Goal: Transaction & Acquisition: Purchase product/service

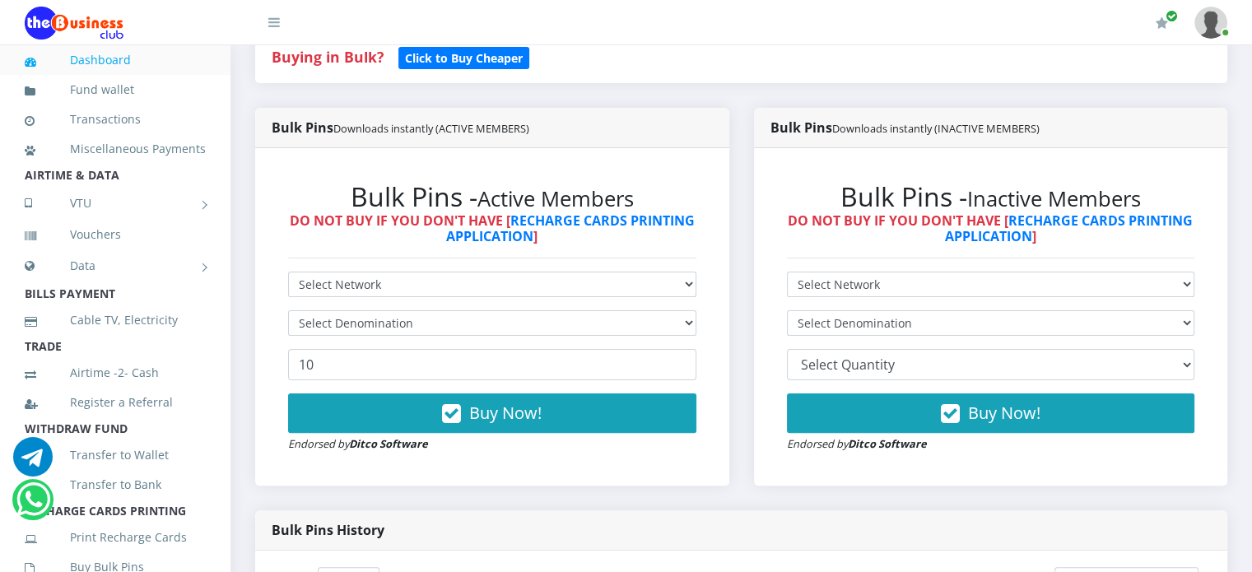
scroll to position [372, 0]
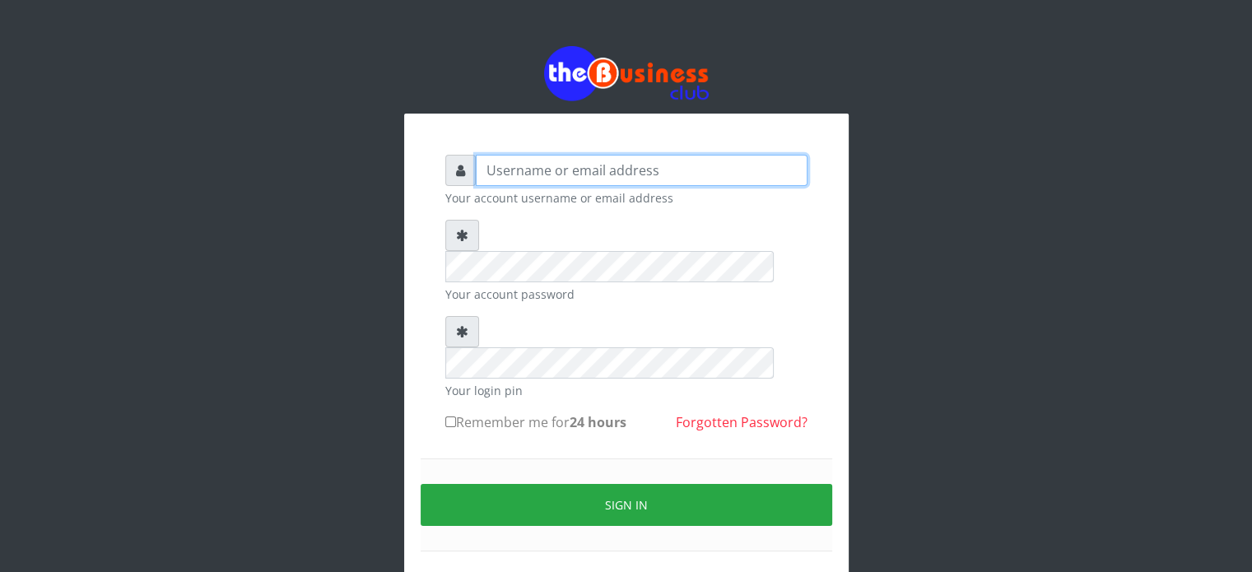
click at [680, 168] on input "text" at bounding box center [642, 170] width 332 height 31
type input "videx"
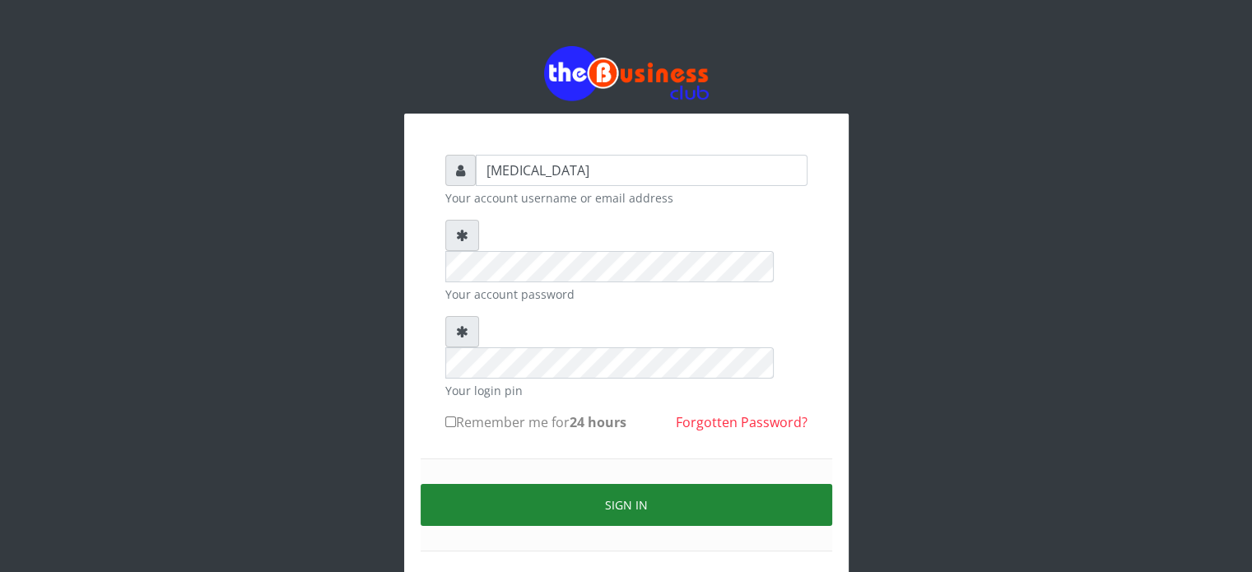
click at [637, 484] on button "Sign in" at bounding box center [627, 505] width 412 height 42
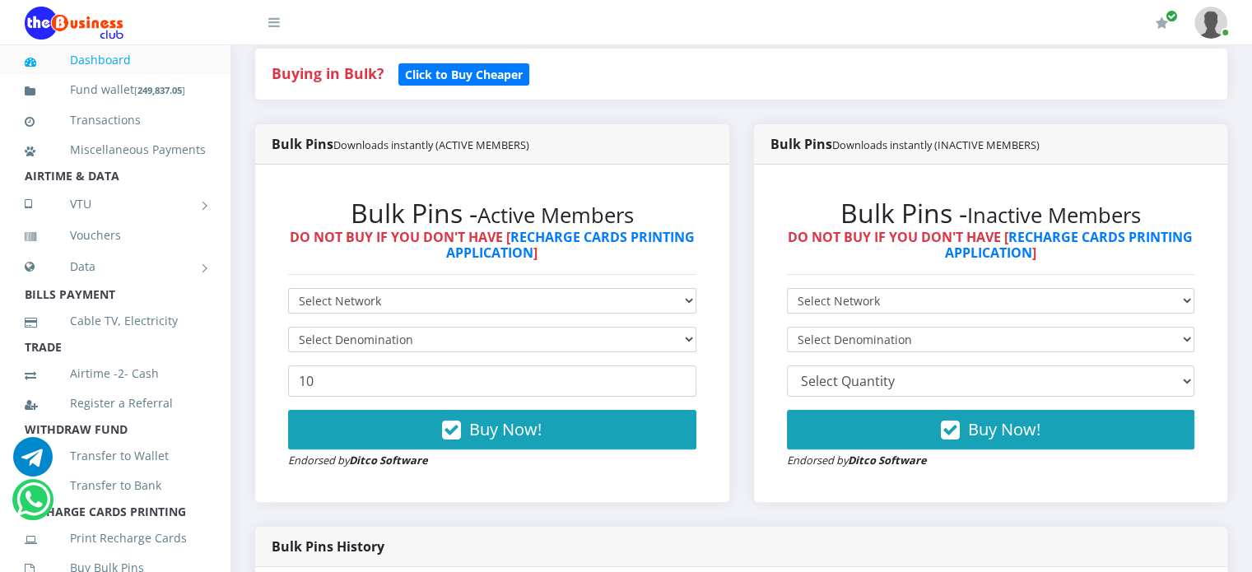
scroll to position [357, 0]
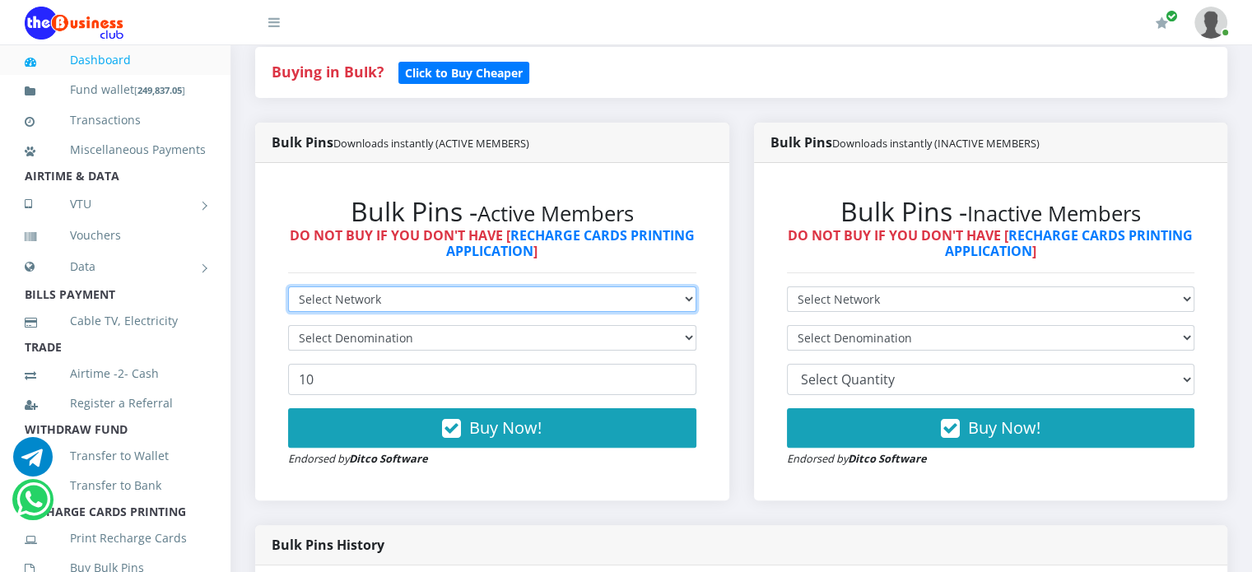
click at [368, 312] on select "Select Network MTN Globacom 9Mobile Airtel" at bounding box center [492, 300] width 408 height 26
select select "Glo"
click at [288, 305] on select "Select Network MTN Globacom 9Mobile Airtel" at bounding box center [492, 300] width 408 height 26
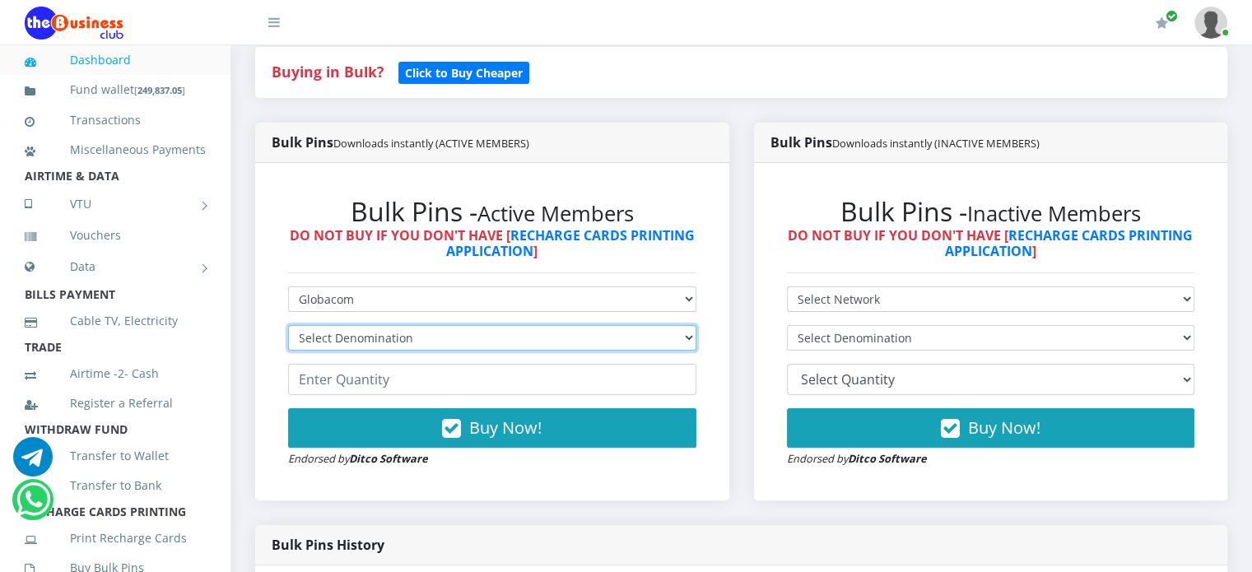
click at [357, 347] on select "Select Denomination Glo NGN100 - ₦96.55 Glo NGN200 - ₦193.10 Glo NGN500 - ₦482.…" at bounding box center [492, 338] width 408 height 26
select select "96.55-100"
click at [288, 343] on select "Select Denomination Glo NGN100 - ₦96.55 Glo NGN200 - ₦193.10 Glo NGN500 - ₦482.…" at bounding box center [492, 338] width 408 height 26
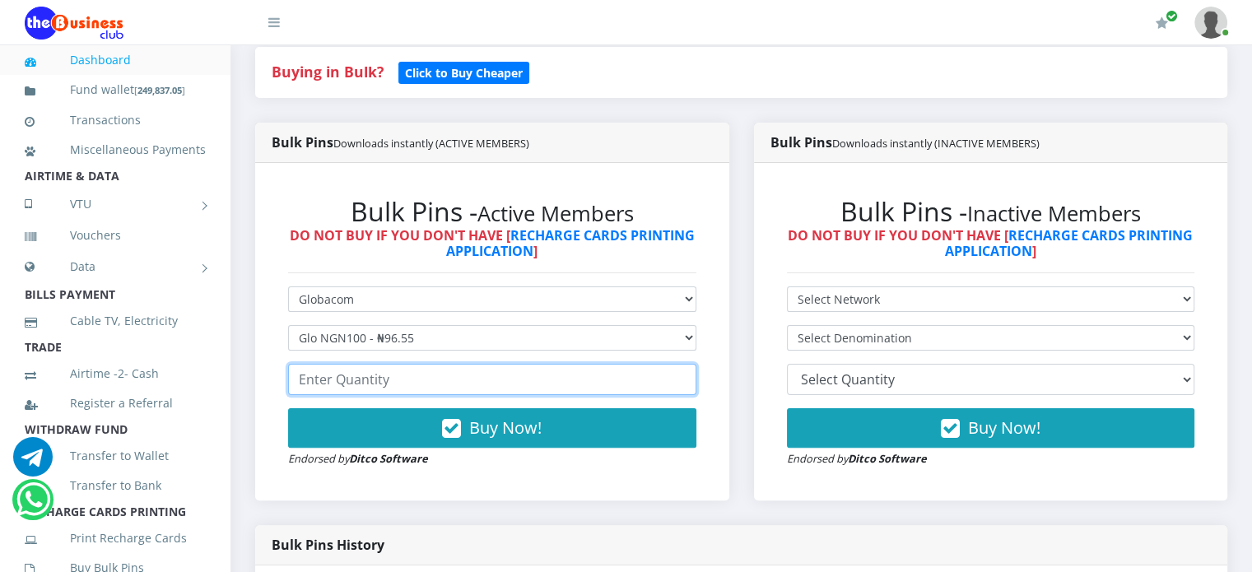
click at [342, 391] on input "number" at bounding box center [492, 379] width 408 height 31
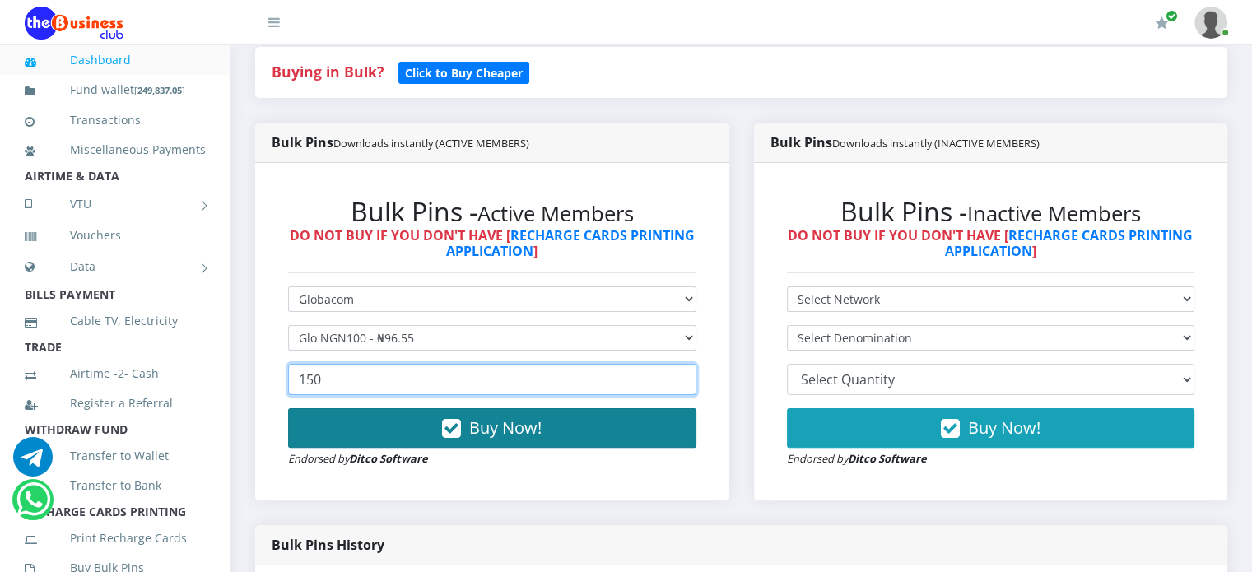
type input "150"
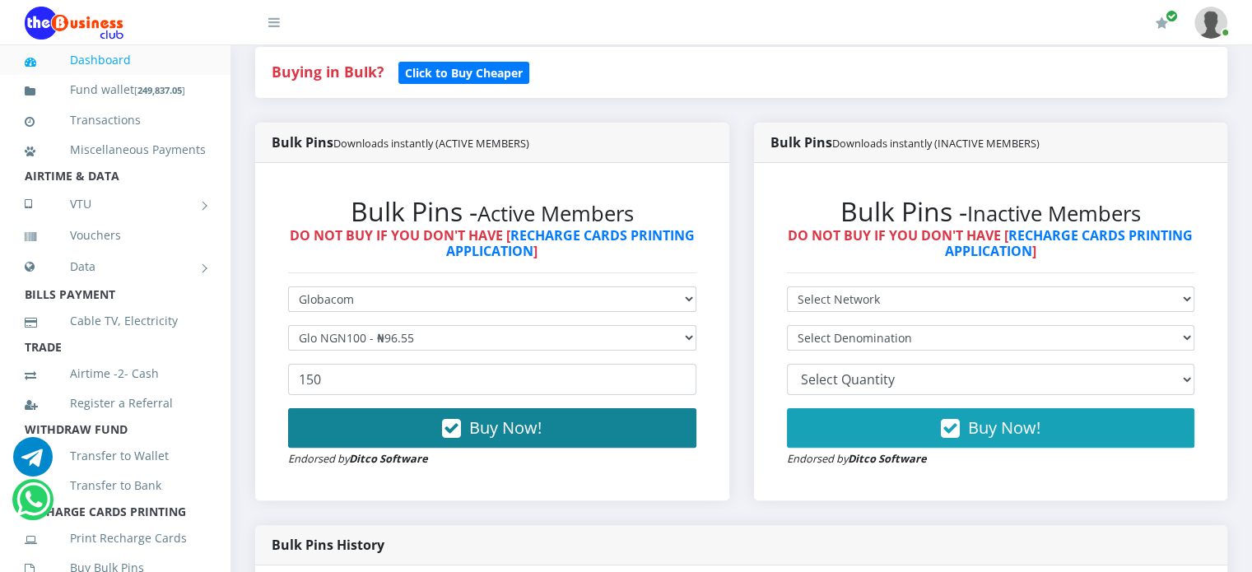
click at [450, 437] on icon "button" at bounding box center [451, 429] width 19 height 16
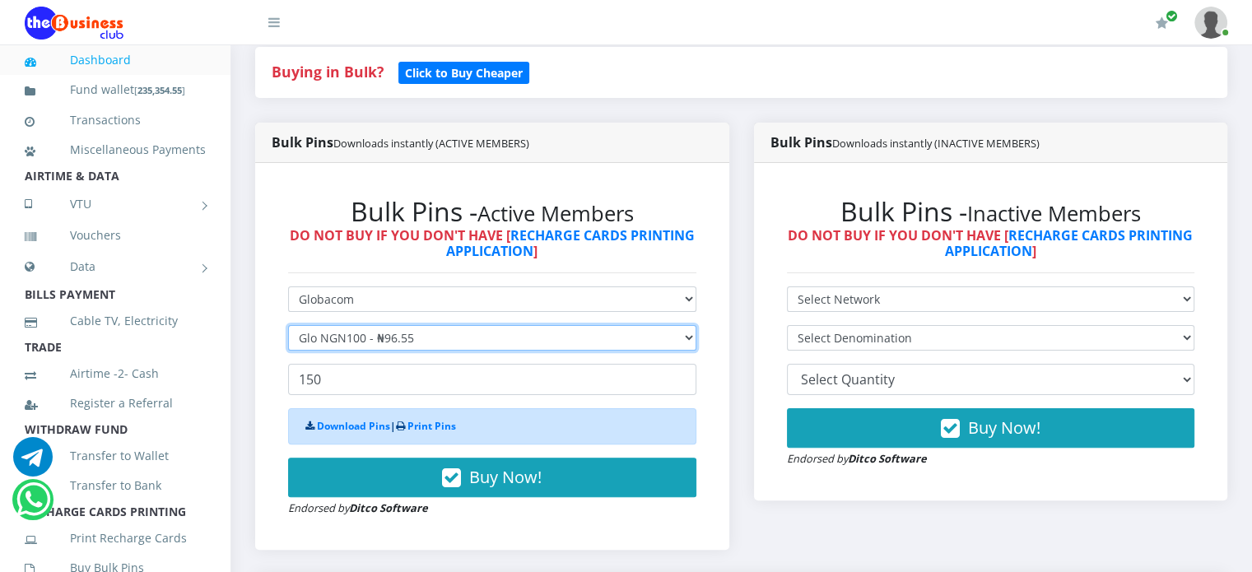
click at [408, 351] on select "Select Denomination Glo NGN100 - ₦96.55 Glo NGN200 - ₦193.10 Glo NGN500 - ₦482.…" at bounding box center [492, 338] width 408 height 26
click at [288, 343] on select "Select Denomination Glo NGN100 - ₦96.55 Glo NGN200 - ₦193.10 Glo NGN500 - ₦482.…" at bounding box center [492, 338] width 408 height 26
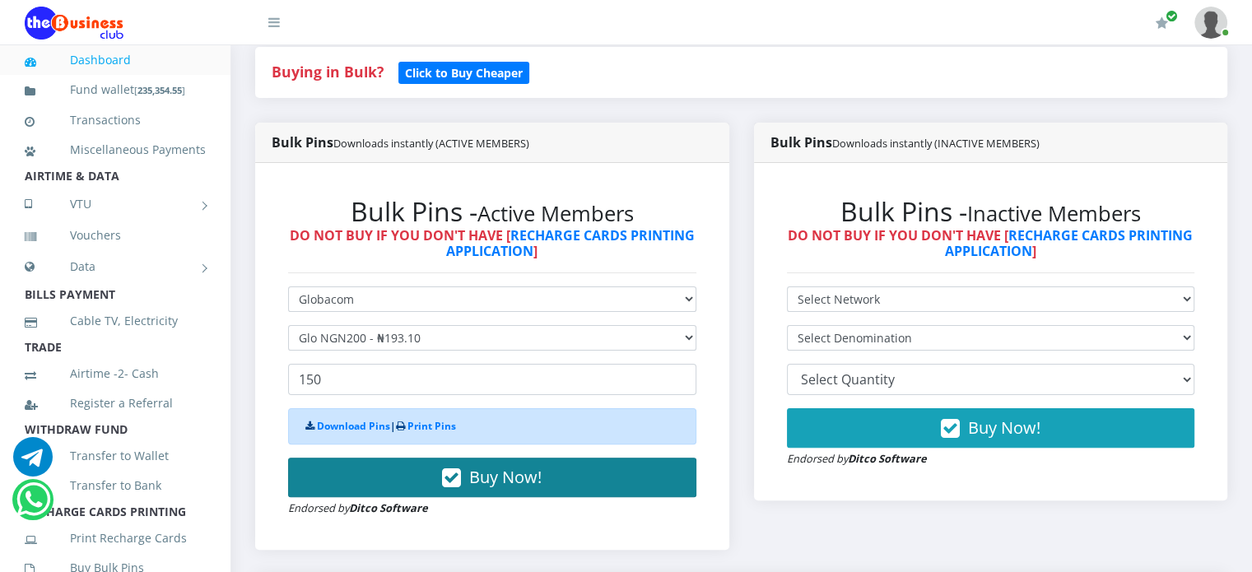
click at [471, 488] on span "Buy Now!" at bounding box center [505, 477] width 72 height 22
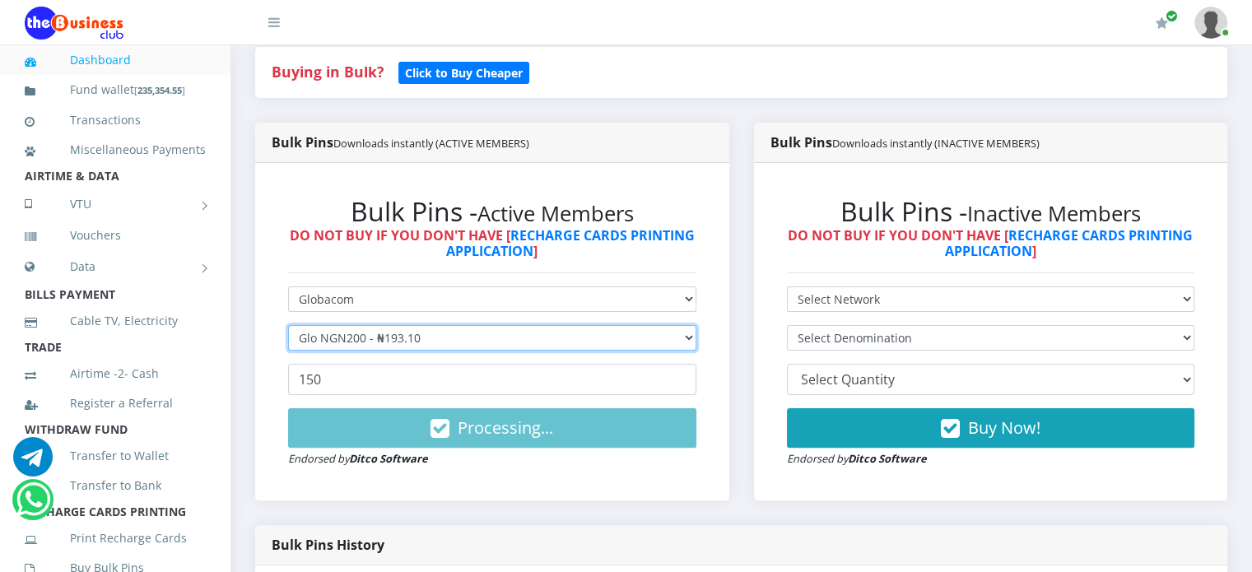
click at [431, 351] on select "Select Denomination Glo NGN100 - ₦96.55 Glo NGN200 - ₦193.10 Glo NGN500 - ₦482.…" at bounding box center [492, 338] width 408 height 26
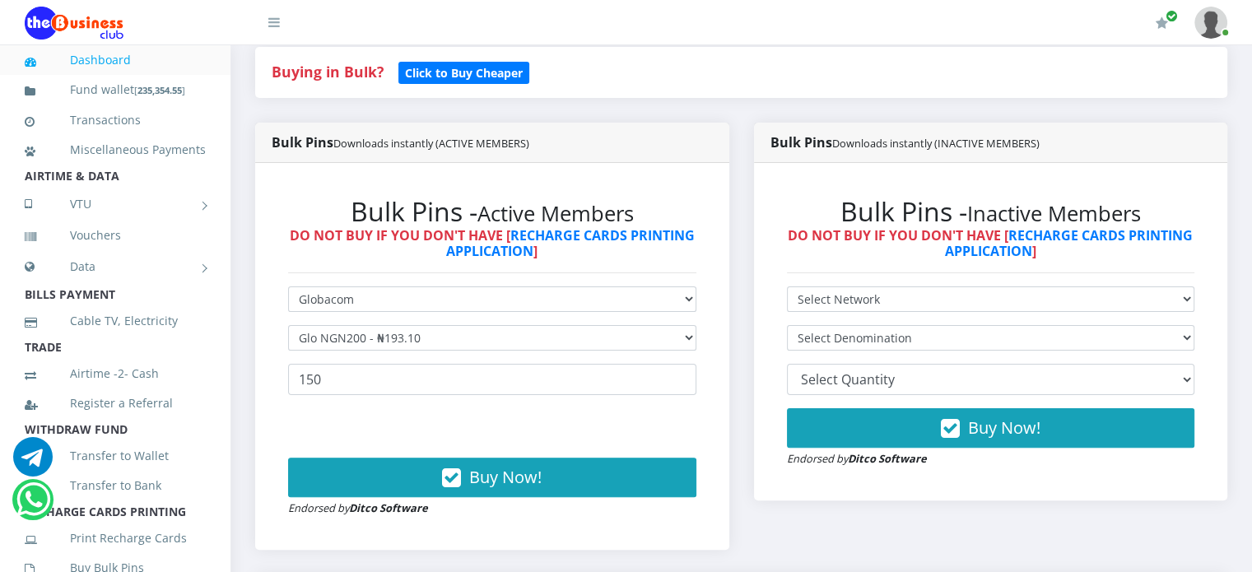
click at [347, 259] on strong "DO NOT BUY IF YOU DON'T HAVE [ RECHARGE CARDS PRINTING APPLICATION ]" at bounding box center [492, 243] width 405 height 34
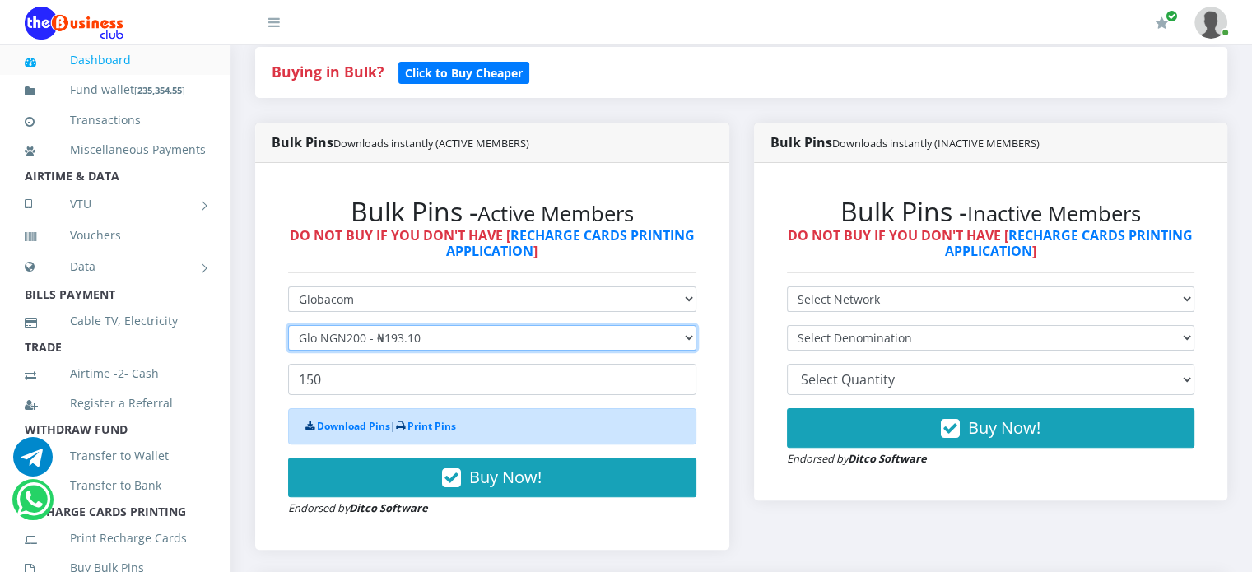
click at [356, 351] on select "Select Denomination Glo NGN100 - ₦96.55 Glo NGN200 - ₦193.10 Glo NGN500 - ₦482.…" at bounding box center [492, 338] width 408 height 26
select select "482.75-500"
click at [288, 343] on select "Select Denomination Glo NGN100 - ₦96.55 Glo NGN200 - ₦193.10 Glo NGN500 - ₦482.…" at bounding box center [492, 338] width 408 height 26
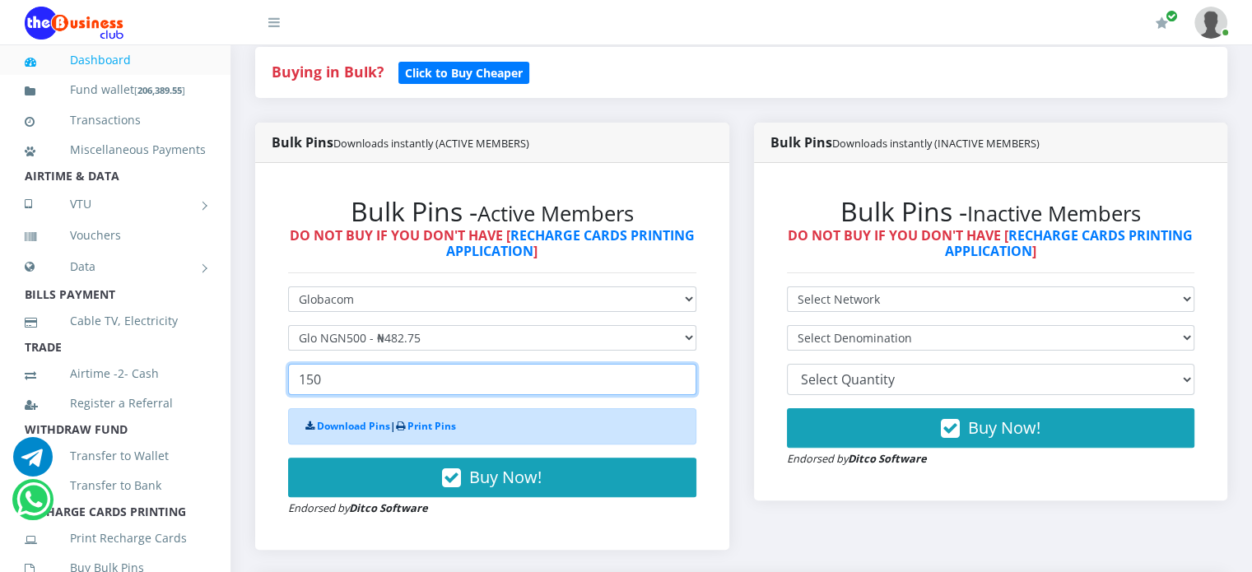
drag, startPoint x: 356, startPoint y: 405, endPoint x: 287, endPoint y: 394, distance: 70.0
click at [287, 394] on div "Bulk Pins - Active Members DO NOT BUY IF YOU DON'T HAVE [ RECHARGE CARDS PRINTI…" at bounding box center [492, 357] width 441 height 354
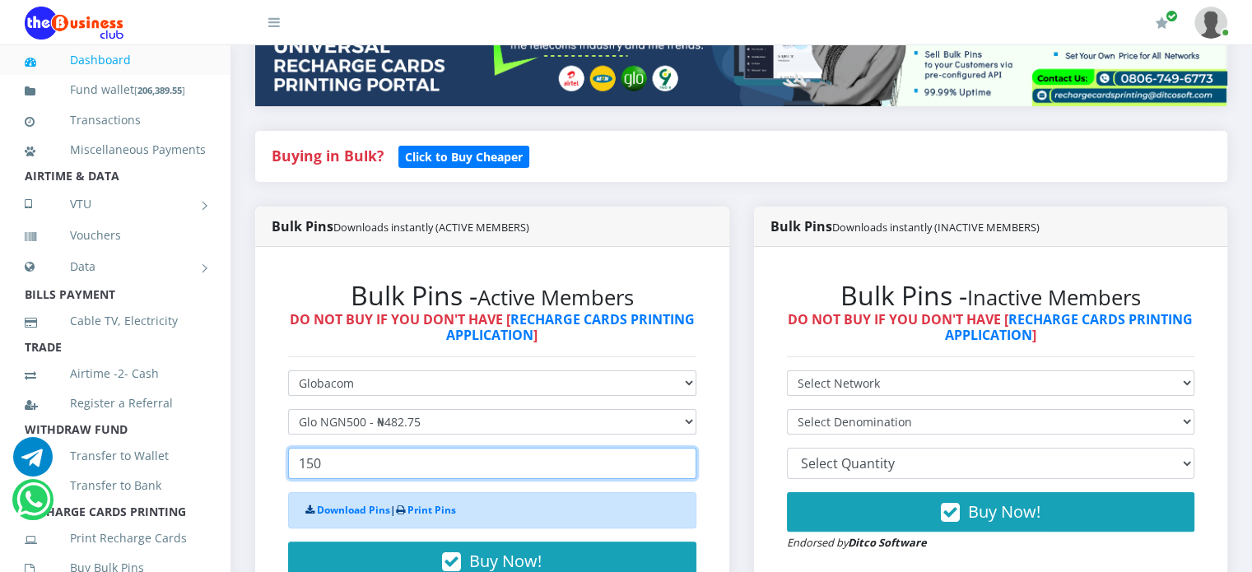
scroll to position [377, 0]
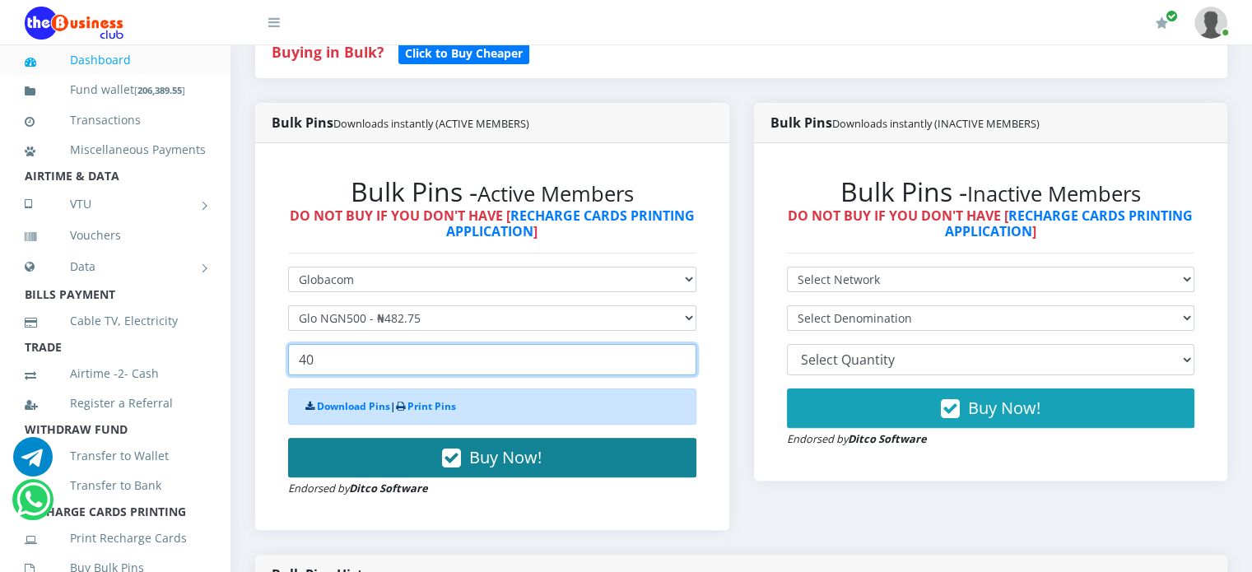
type input "40"
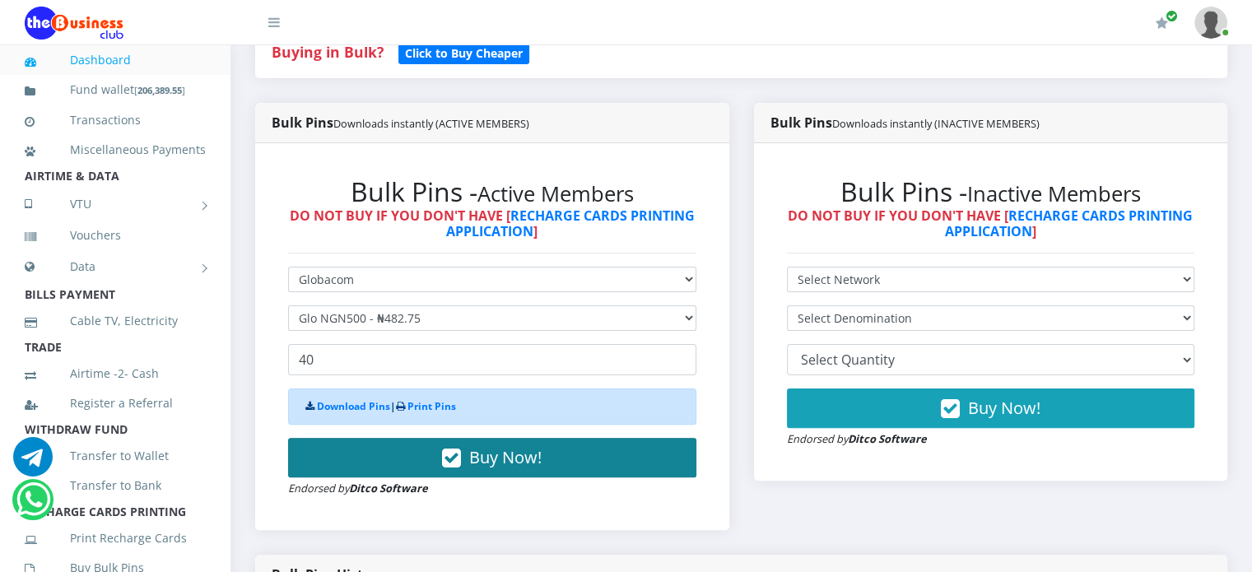
click at [451, 467] on icon "button" at bounding box center [451, 458] width 19 height 16
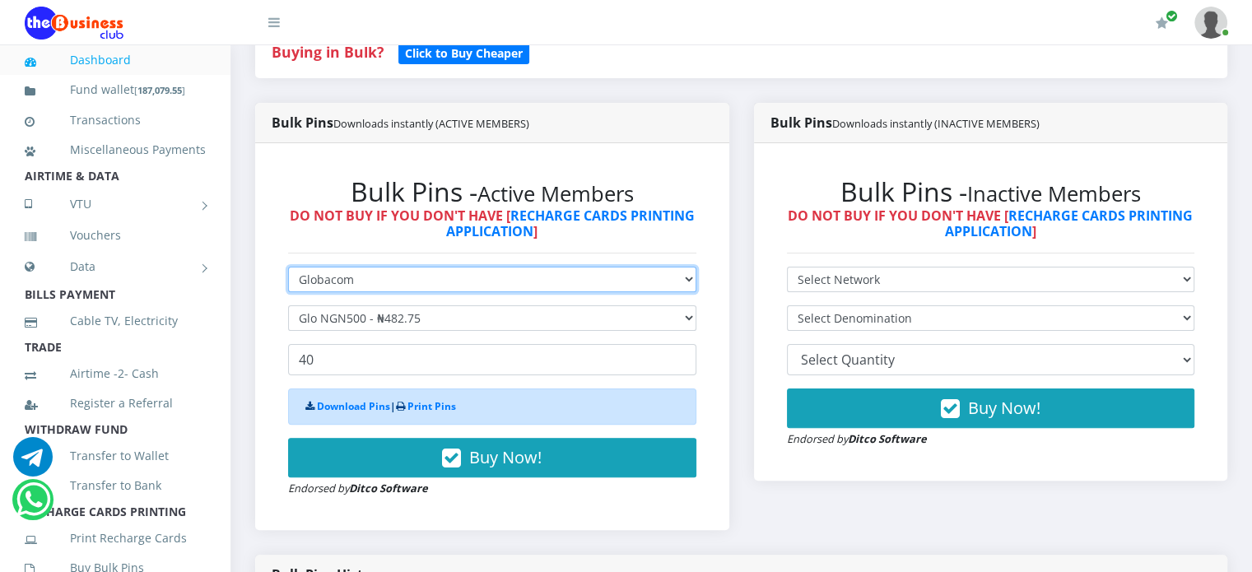
click at [352, 292] on select "Select Network MTN Globacom 9Mobile Airtel" at bounding box center [492, 280] width 408 height 26
select select "Airtel"
click at [288, 285] on select "Select Network MTN Globacom 9Mobile Airtel" at bounding box center [492, 280] width 408 height 26
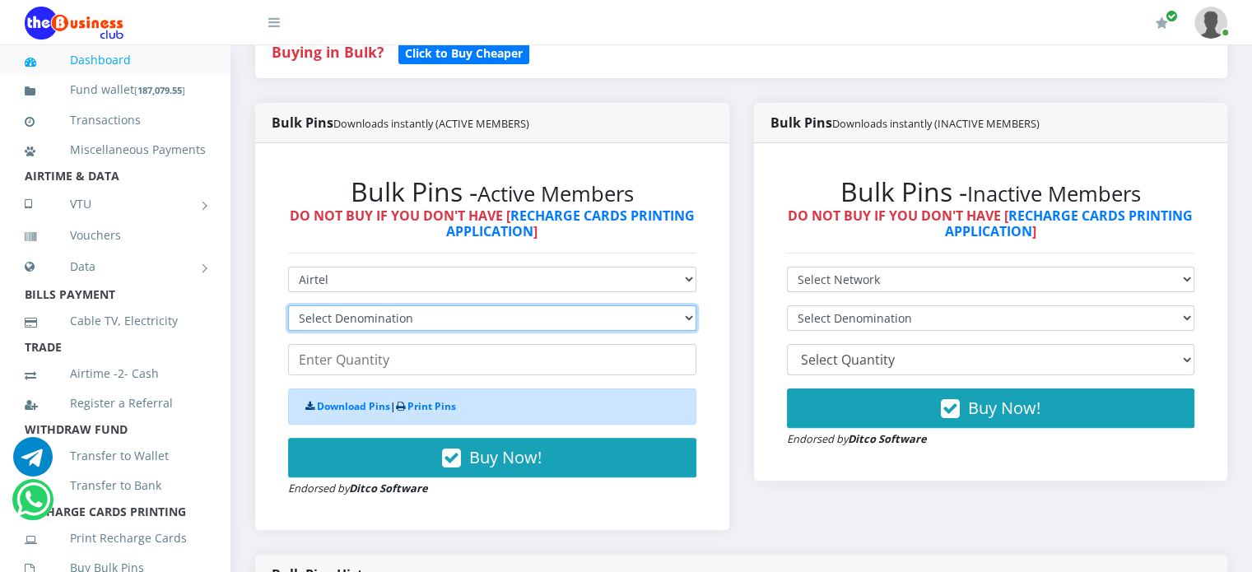
click at [337, 331] on select "Select Denomination Airtel NGN100 - ₦96.38 Airtel NGN200 - ₦192.76 Airtel NGN50…" at bounding box center [492, 318] width 408 height 26
select select "481.9-500"
click at [288, 324] on select "Select Denomination Airtel NGN100 - ₦96.38 Airtel NGN200 - ₦192.76 Airtel NGN50…" at bounding box center [492, 318] width 408 height 26
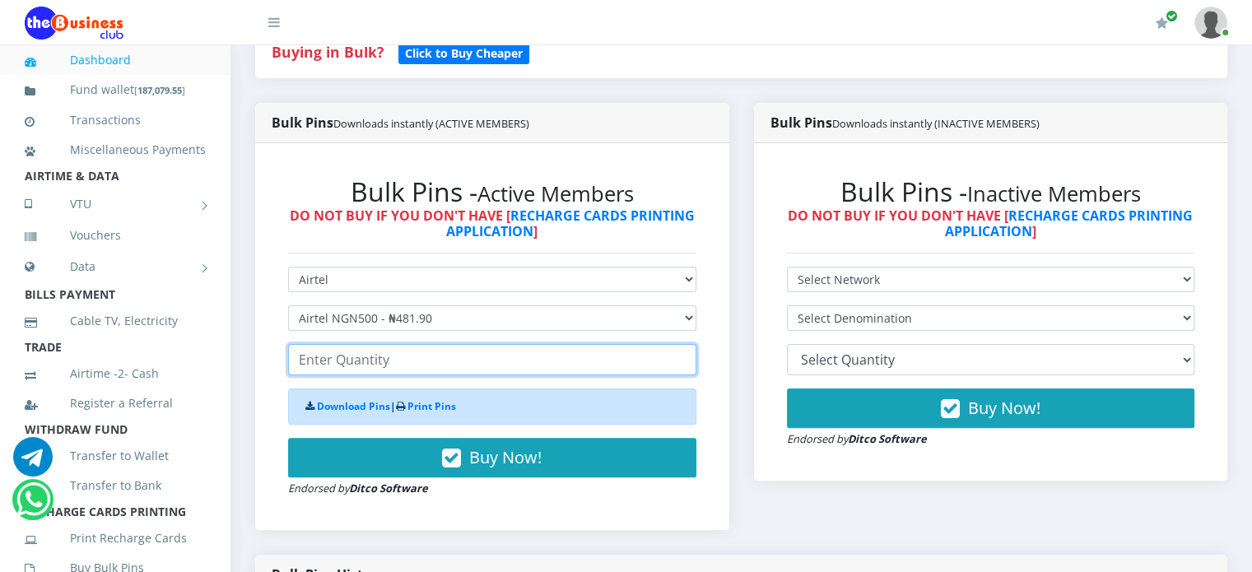
click at [333, 368] on input "number" at bounding box center [492, 359] width 408 height 31
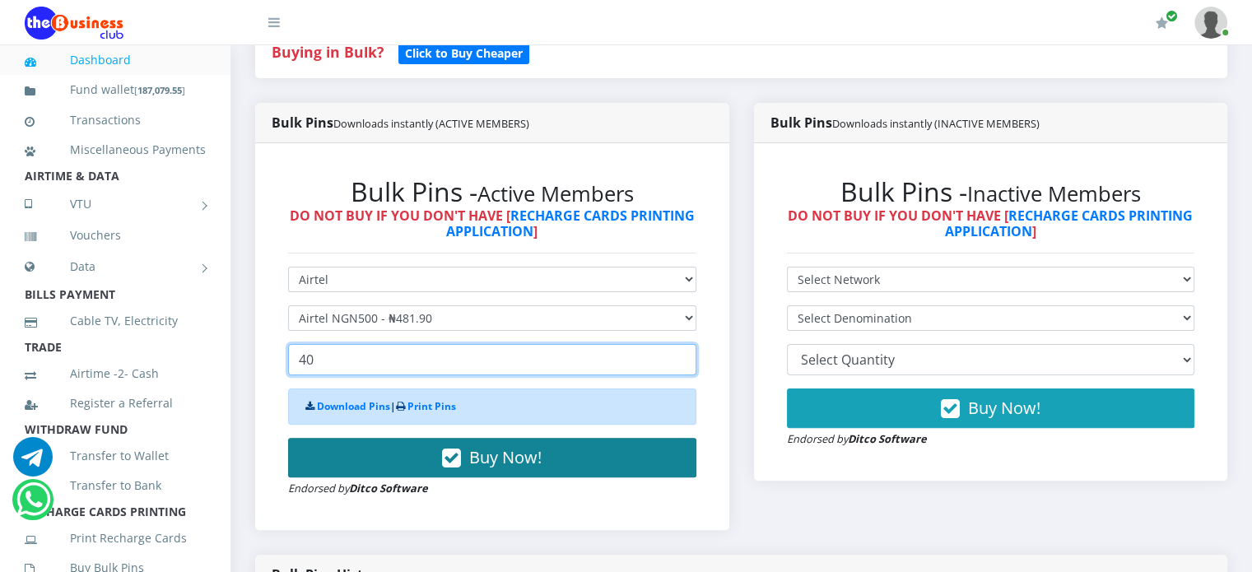
type input "40"
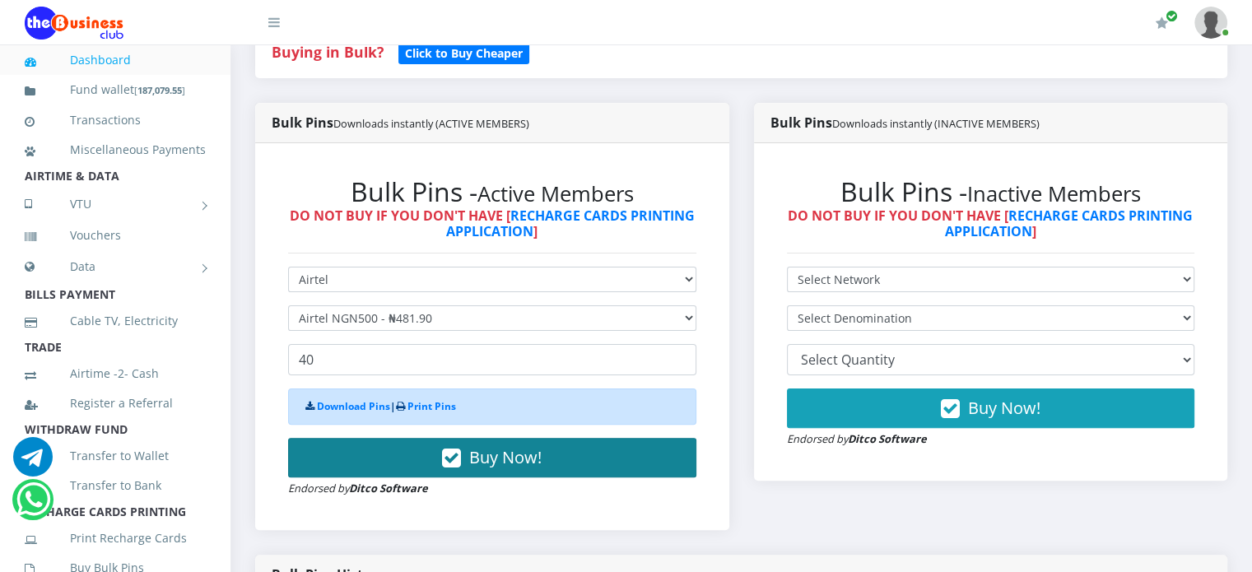
click at [425, 467] on button "Buy Now!" at bounding box center [492, 458] width 408 height 40
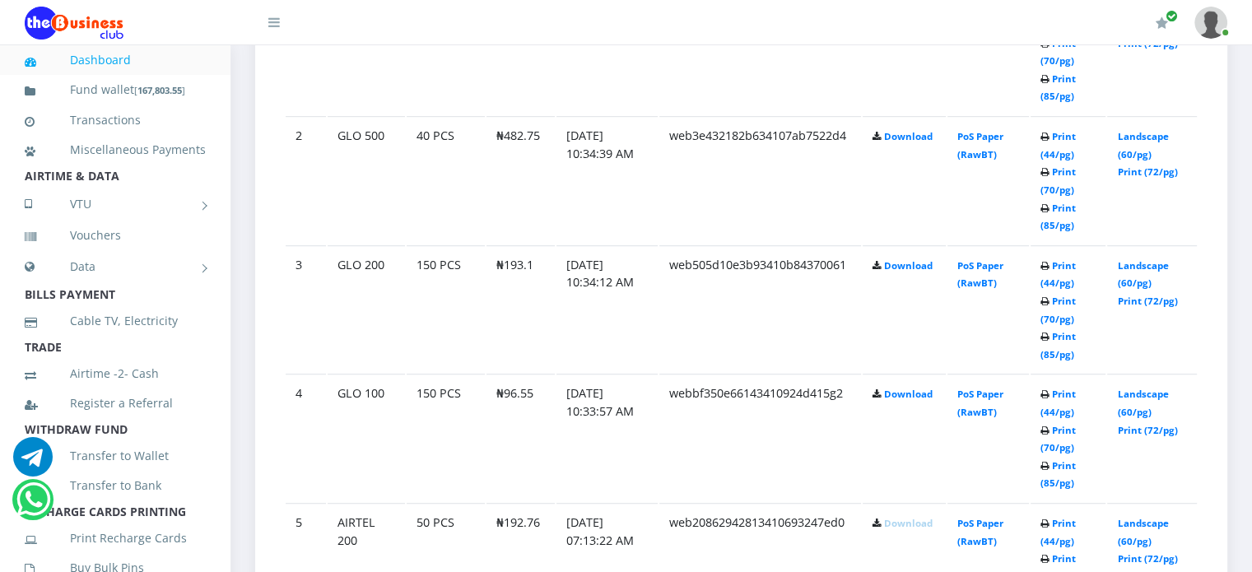
scroll to position [1042, 0]
click at [918, 401] on link "Download" at bounding box center [908, 395] width 49 height 12
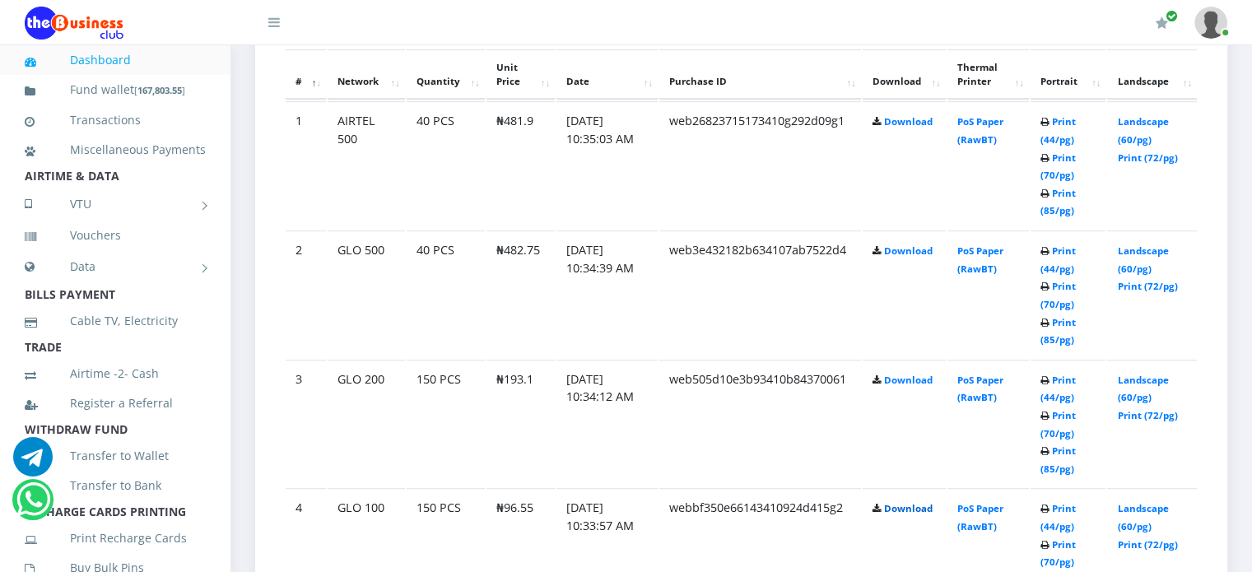
scroll to position [916, 0]
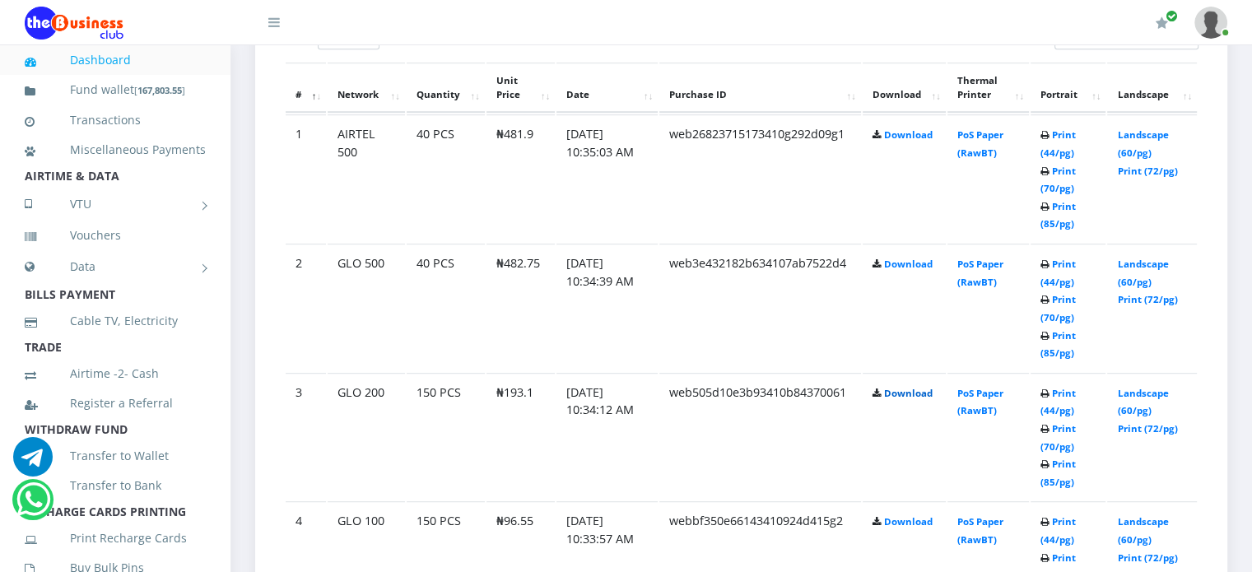
click at [897, 399] on link "Download" at bounding box center [908, 393] width 49 height 12
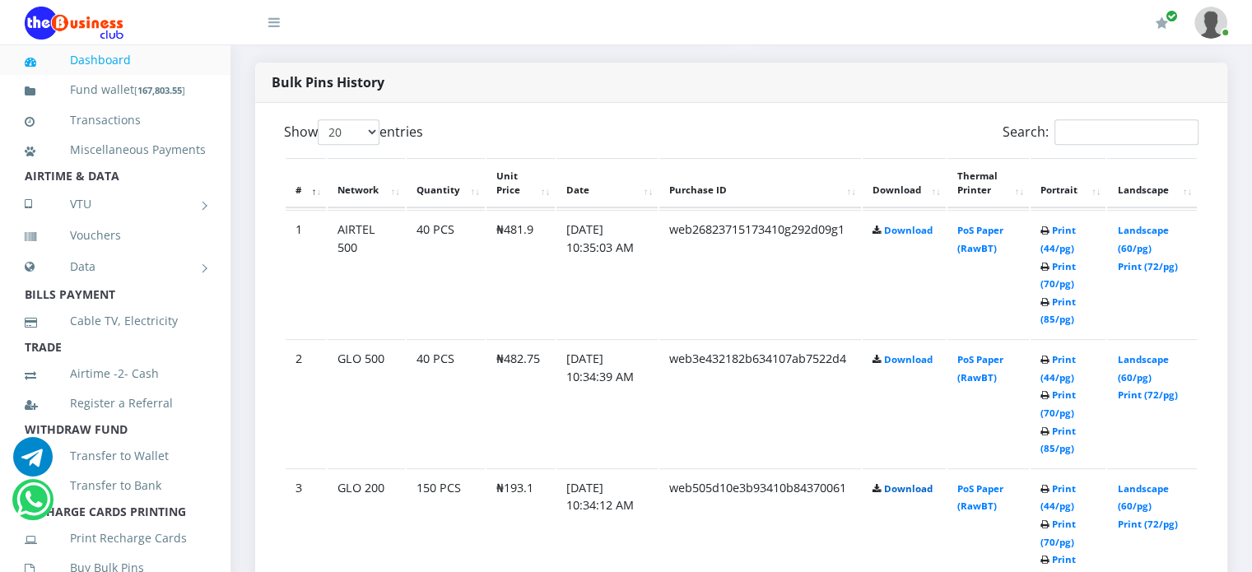
scroll to position [789, 0]
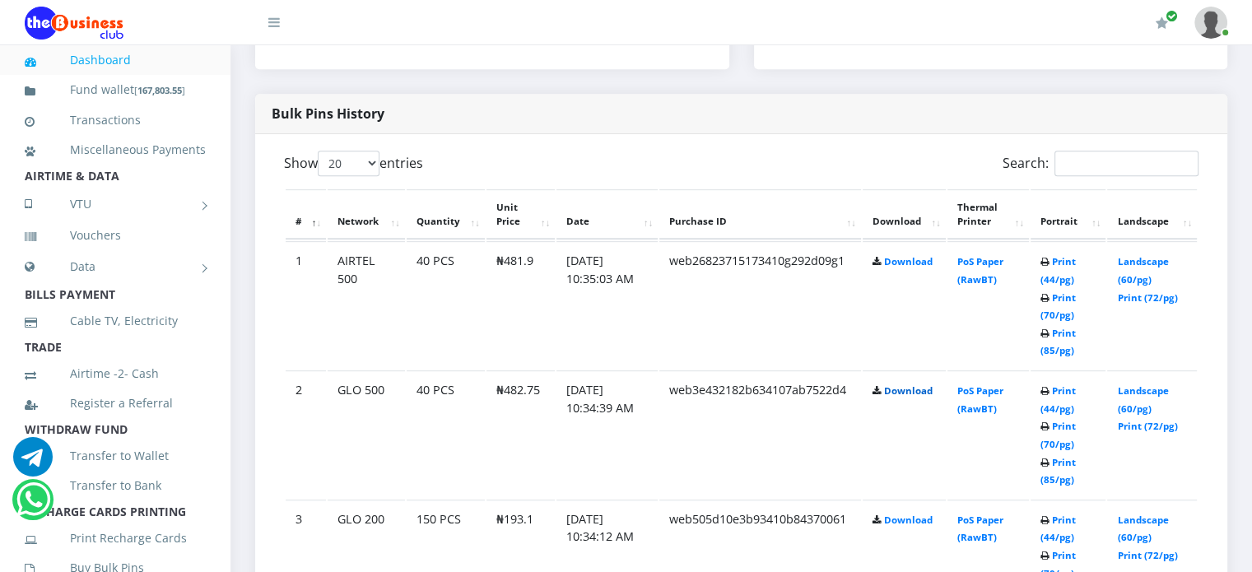
click at [917, 397] on link "Download" at bounding box center [908, 391] width 49 height 12
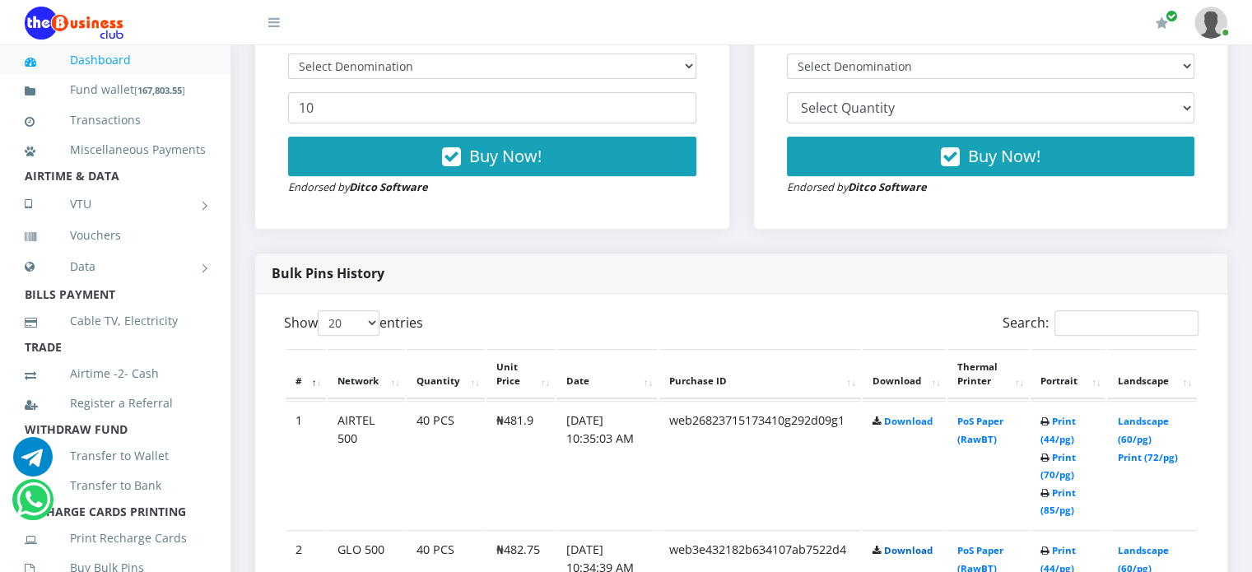
scroll to position [627, 0]
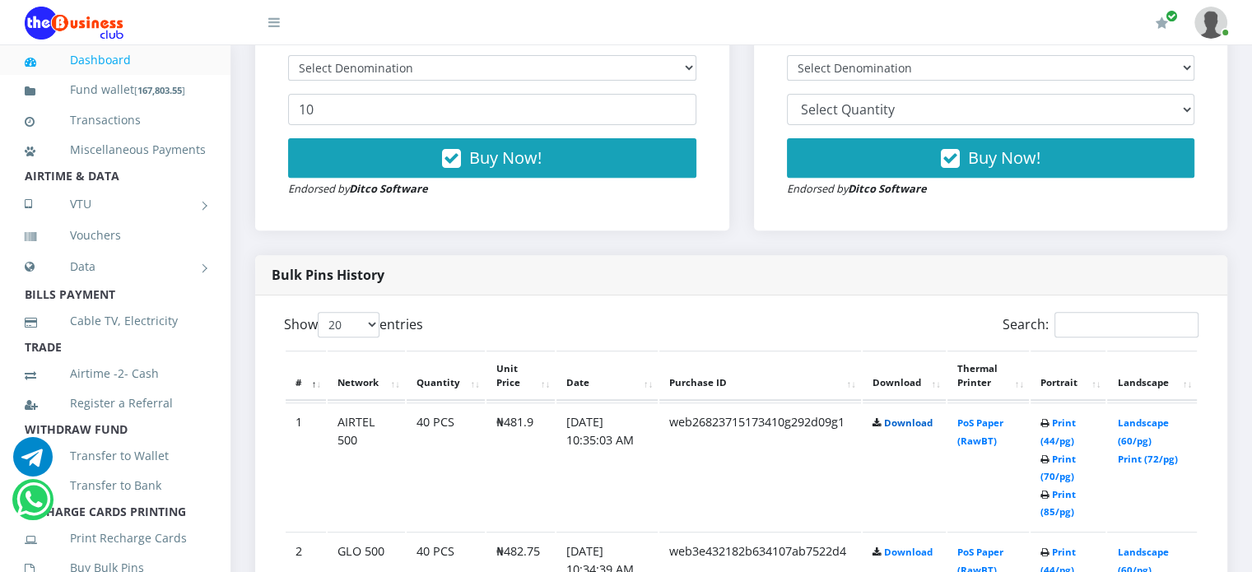
click at [899, 429] on link "Download" at bounding box center [908, 423] width 49 height 12
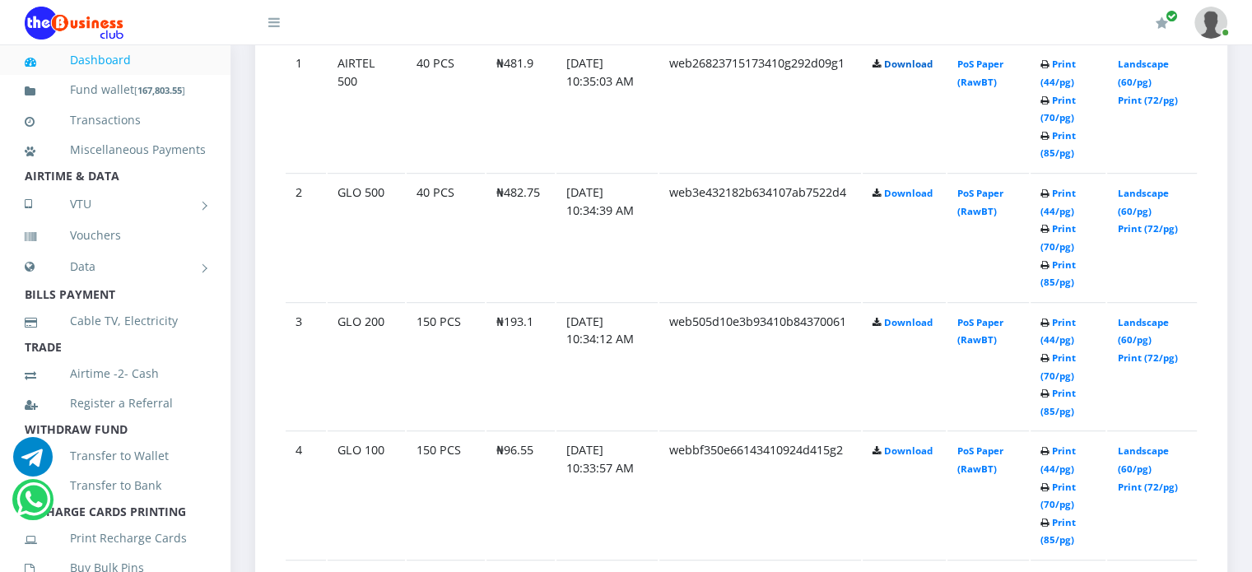
scroll to position [988, 0]
drag, startPoint x: 501, startPoint y: 464, endPoint x: 531, endPoint y: 463, distance: 30.5
click at [531, 463] on td "₦96.55" at bounding box center [521, 493] width 68 height 128
copy td "96.55"
drag, startPoint x: 504, startPoint y: 333, endPoint x: 536, endPoint y: 339, distance: 32.6
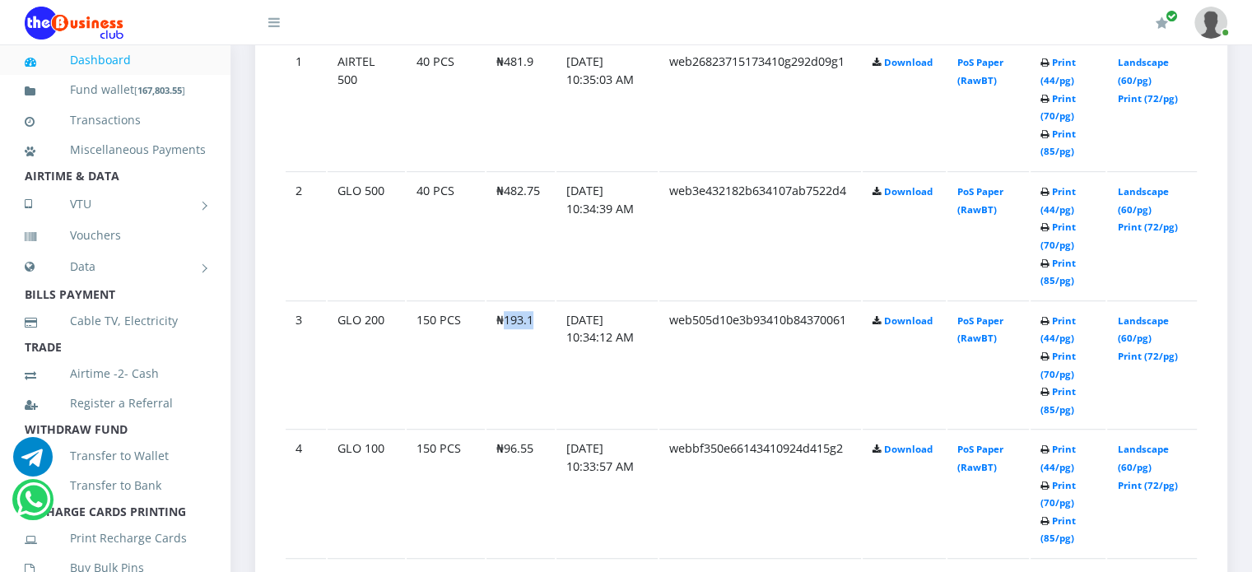
click at [536, 339] on td "₦193.1" at bounding box center [521, 365] width 68 height 128
copy td "193.1"
drag, startPoint x: 504, startPoint y: 207, endPoint x: 538, endPoint y: 211, distance: 34.0
click at [538, 211] on td "₦482.75" at bounding box center [521, 235] width 68 height 128
copy td "482.75"
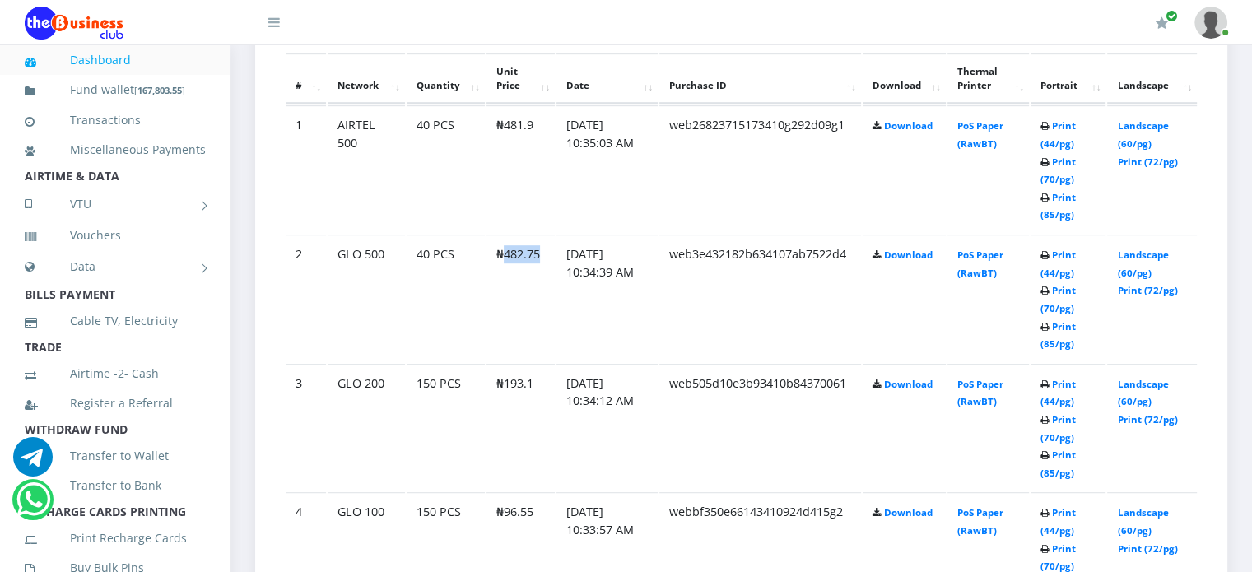
scroll to position [922, 0]
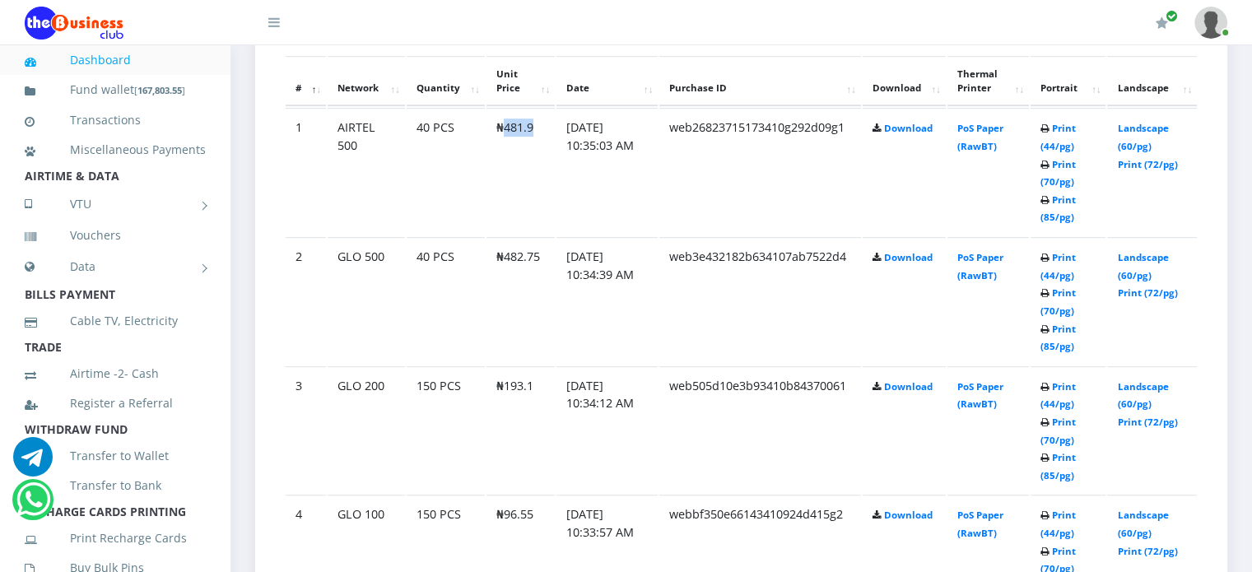
drag, startPoint x: 505, startPoint y: 143, endPoint x: 532, endPoint y: 146, distance: 27.3
click at [532, 146] on td "₦481.9" at bounding box center [521, 172] width 68 height 128
copy td "481.9"
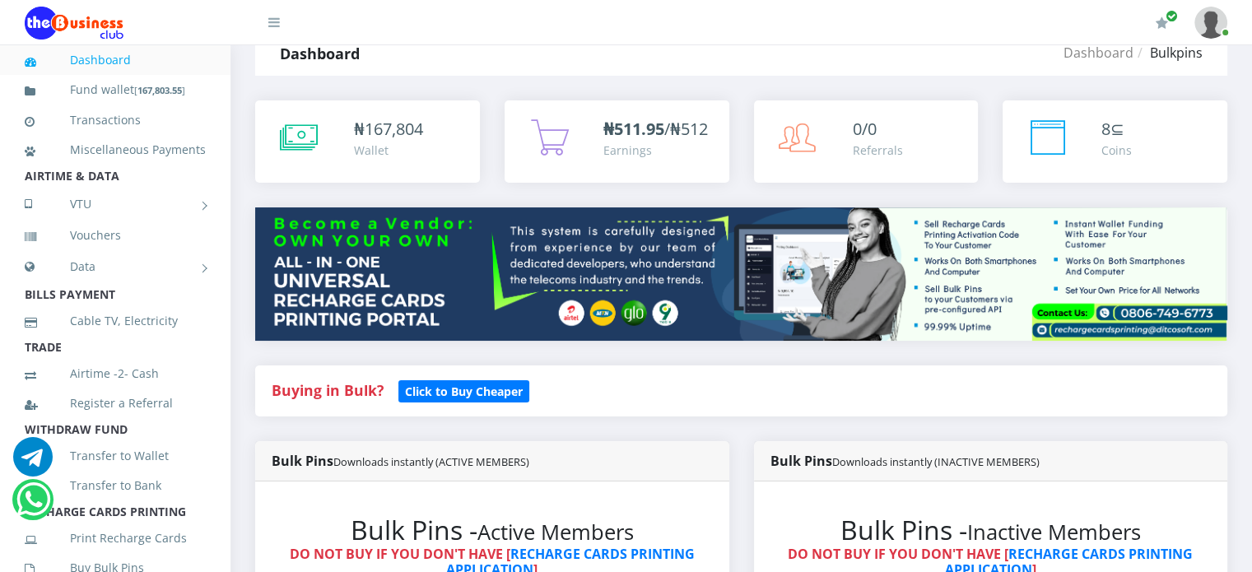
scroll to position [26, 0]
